Goal: Transaction & Acquisition: Subscribe to service/newsletter

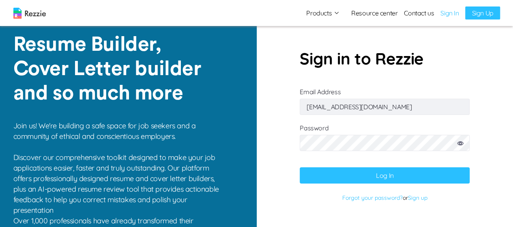
click at [401, 181] on button "Log In" at bounding box center [385, 175] width 170 height 16
click at [485, 14] on link "Sign Up" at bounding box center [482, 12] width 34 height 13
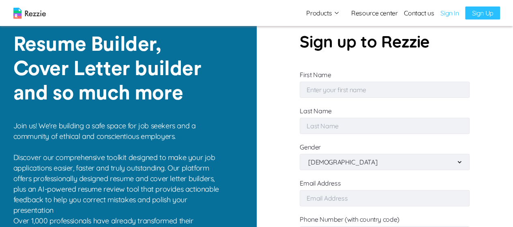
type input "[EMAIL_ADDRESS][DOMAIN_NAME]"
click at [412, 93] on input "First Name" at bounding box center [385, 90] width 170 height 16
type input "Damilola"
type input "Banji-Alabi"
click at [369, 158] on select "[DEMOGRAPHIC_DATA] [DEMOGRAPHIC_DATA]" at bounding box center [385, 161] width 156 height 15
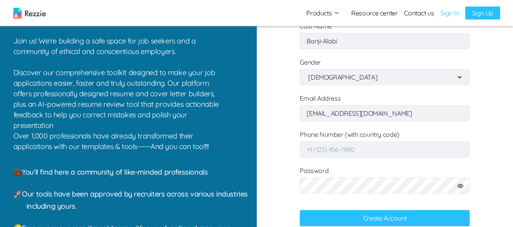
scroll to position [88, 0]
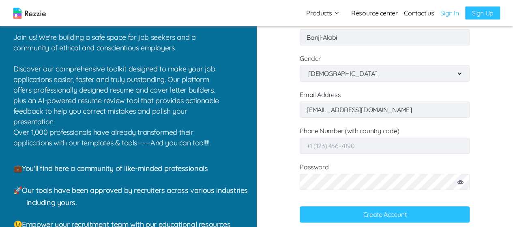
click at [407, 148] on input "Phone Number (with country code)" at bounding box center [385, 146] width 170 height 16
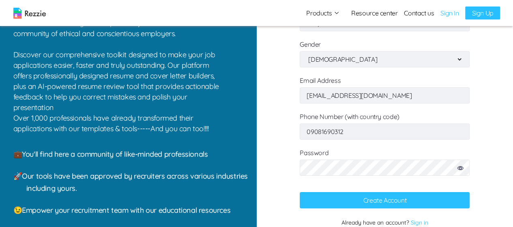
scroll to position [110, 0]
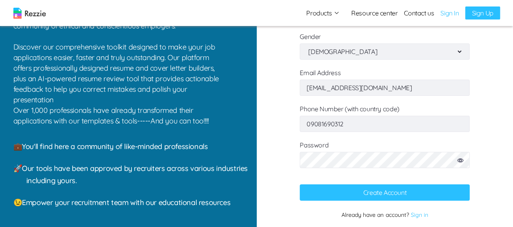
type input "09081690312"
click at [327, 193] on button "Create Account" at bounding box center [385, 192] width 170 height 16
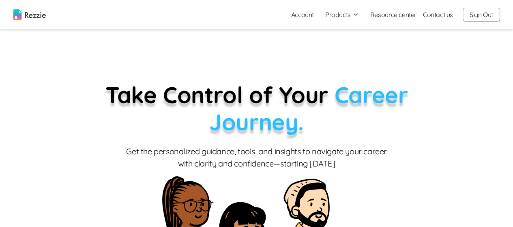
click at [304, 15] on link "Account" at bounding box center [303, 14] width 36 height 16
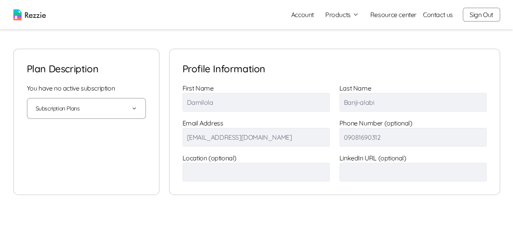
click at [128, 109] on button "Subscription Plans" at bounding box center [86, 108] width 101 height 19
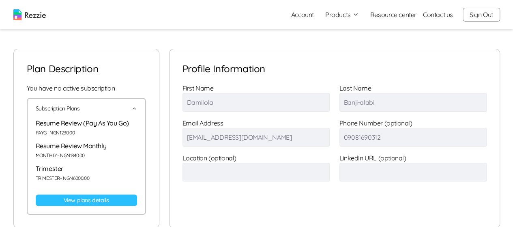
click at [94, 200] on link "View plans details" at bounding box center [86, 199] width 101 height 11
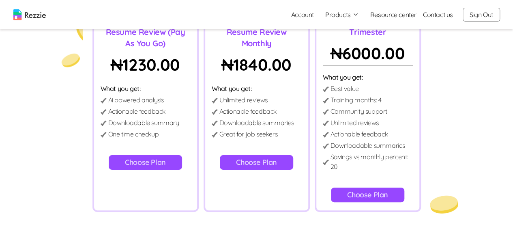
scroll to position [89, 0]
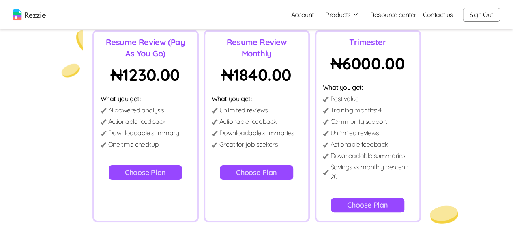
click at [161, 174] on button "Choose Plan" at bounding box center [145, 172] width 73 height 15
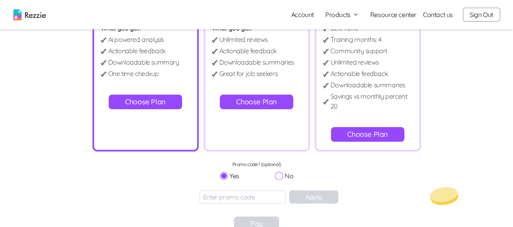
scroll to position [143, 0]
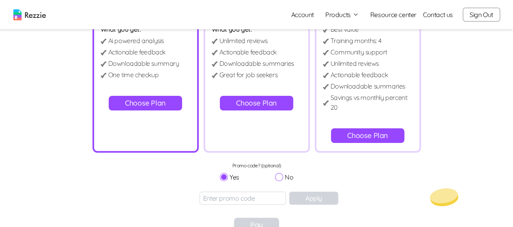
click at [279, 176] on input "No" at bounding box center [279, 177] width 8 height 8
radio input "true"
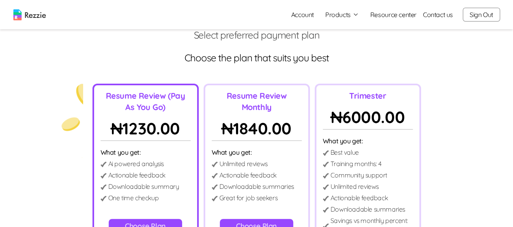
scroll to position [0, 0]
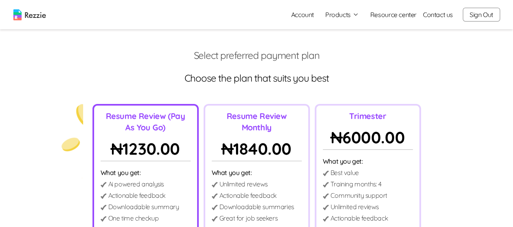
click at [473, 19] on button "Sign Out" at bounding box center [481, 15] width 37 height 14
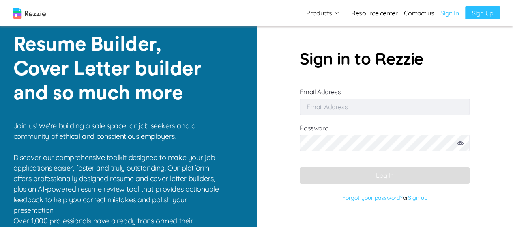
type input "[EMAIL_ADDRESS][DOMAIN_NAME]"
